Goal: Information Seeking & Learning: Learn about a topic

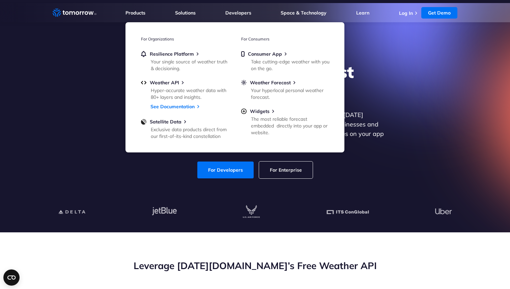
click at [94, 148] on div "Explore the World’s Best Weather API Get reliable and precise weather data thro…" at bounding box center [254, 120] width 415 height 143
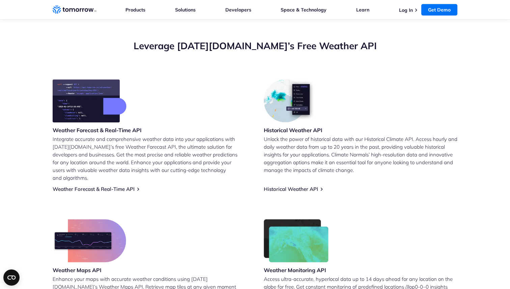
scroll to position [232, 0]
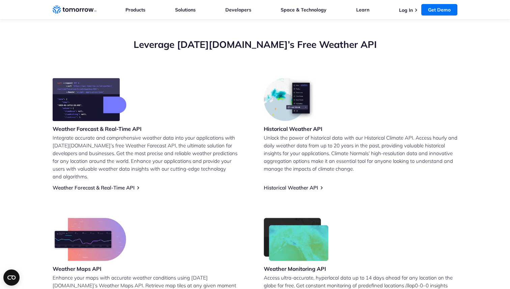
click at [207, 150] on p "Integrate accurate and comprehensive weather data into your applications with […" at bounding box center [150, 157] width 194 height 47
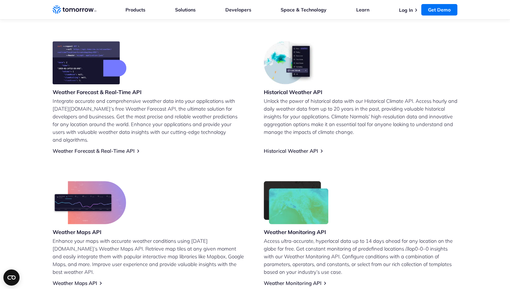
scroll to position [277, 0]
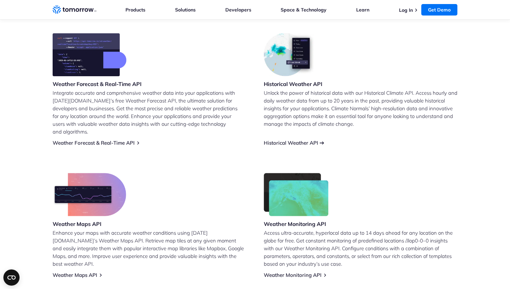
click at [286, 140] on link "Historical Weather API" at bounding box center [291, 143] width 54 height 6
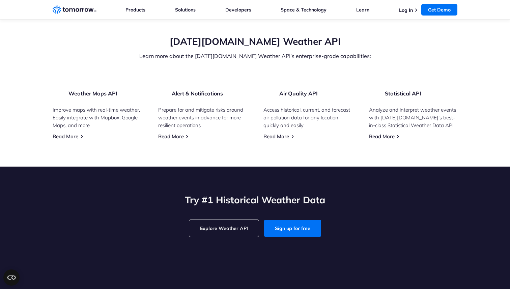
scroll to position [1464, 0]
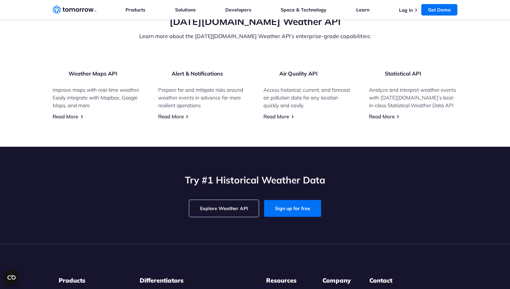
drag, startPoint x: 121, startPoint y: 176, endPoint x: 178, endPoint y: 178, distance: 56.3
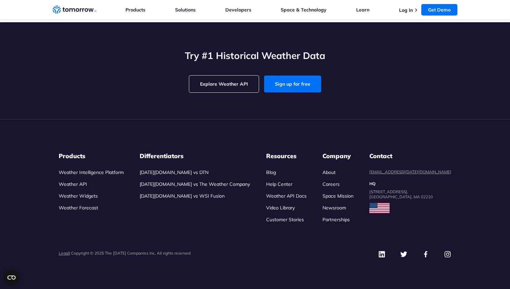
scroll to position [2179, 0]
click at [226, 85] on link "Explore Weather API" at bounding box center [223, 84] width 69 height 17
